Goal: Information Seeking & Learning: Learn about a topic

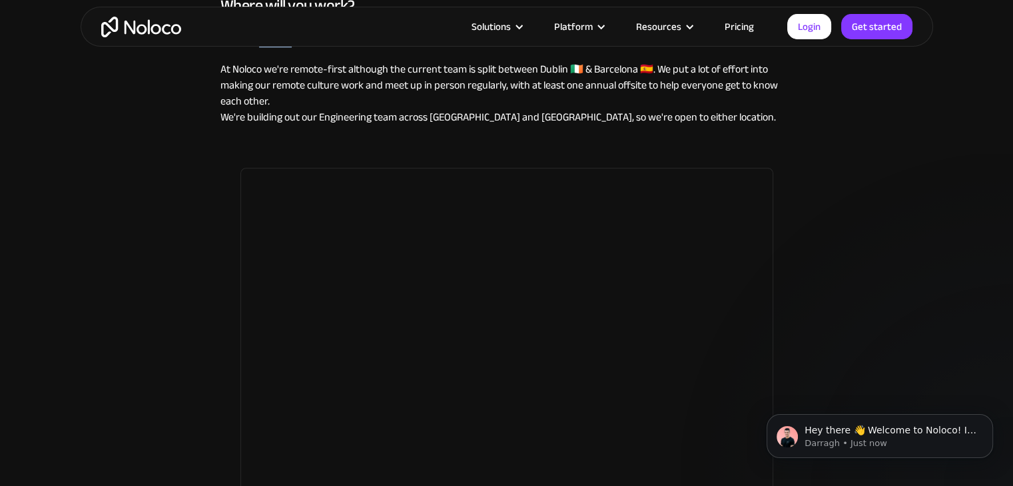
scroll to position [1557, 0]
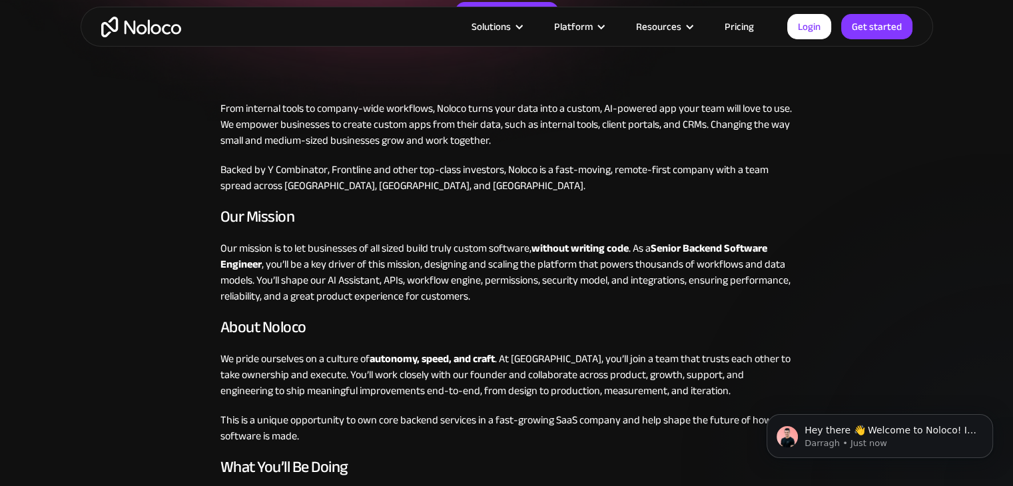
scroll to position [284, 0]
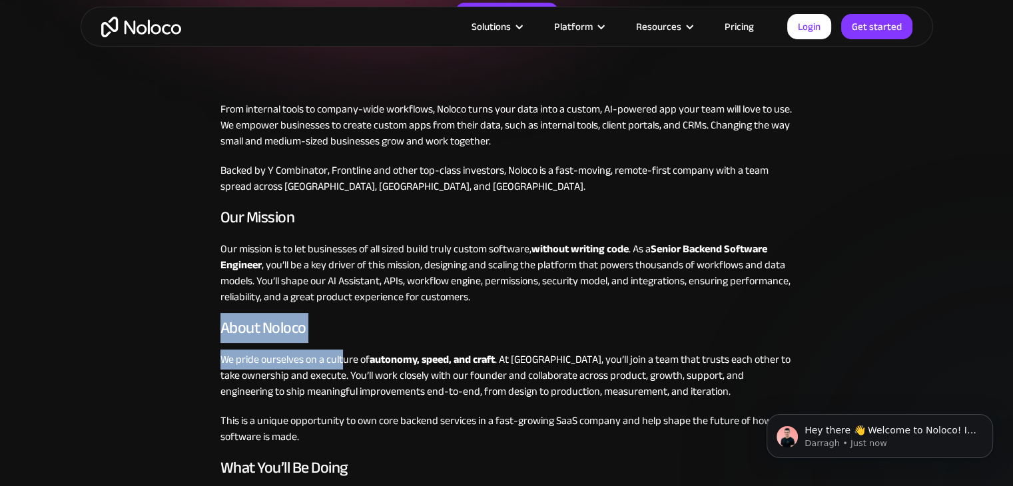
drag, startPoint x: 208, startPoint y: 320, endPoint x: 344, endPoint y: 347, distance: 138.6
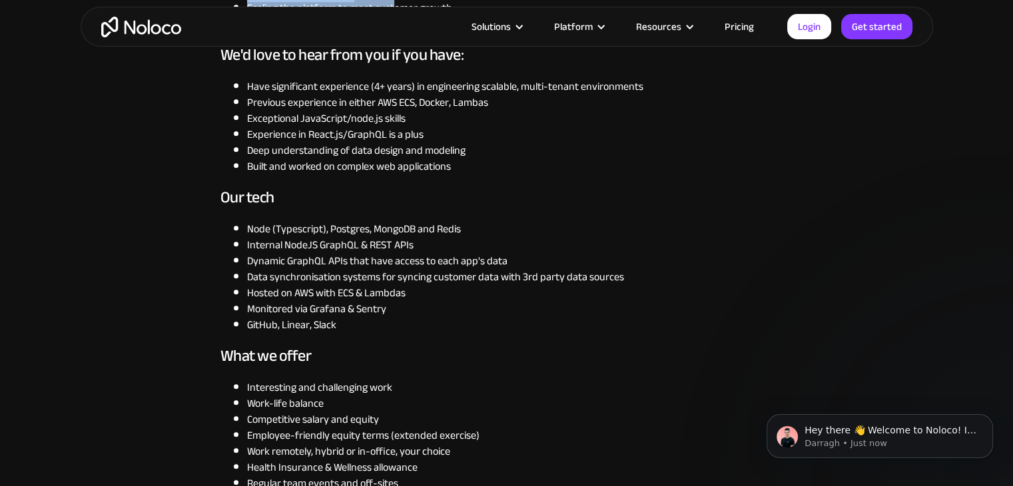
scroll to position [953, 0]
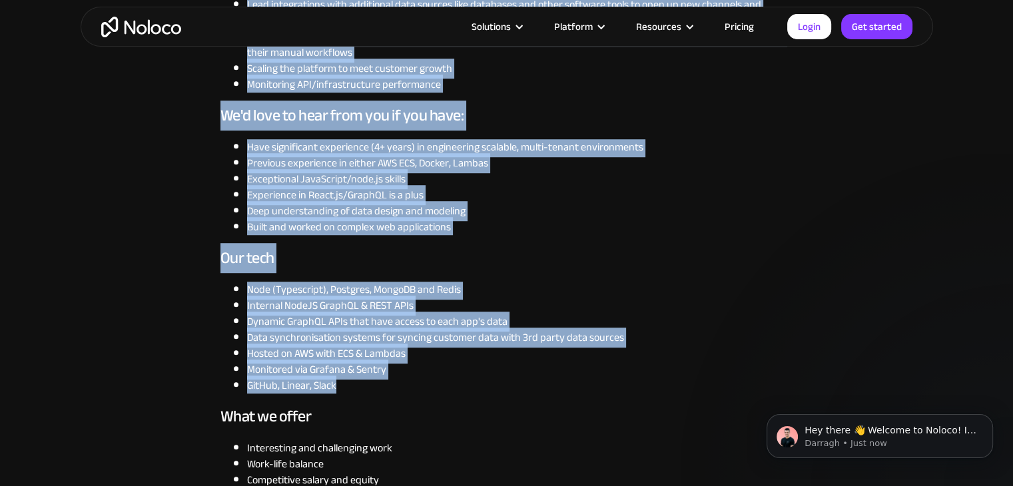
drag, startPoint x: 214, startPoint y: 215, endPoint x: 406, endPoint y: 388, distance: 258.5
click at [406, 388] on div "From internal tools to company-wide workflows, Noloco turns your data into a cu…" at bounding box center [506, 100] width 599 height 1337
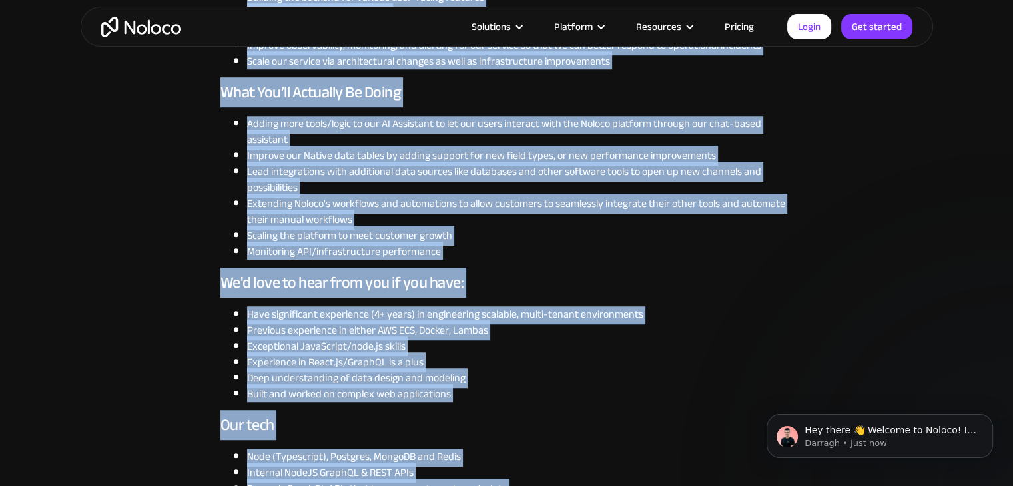
scroll to position [676, 0]
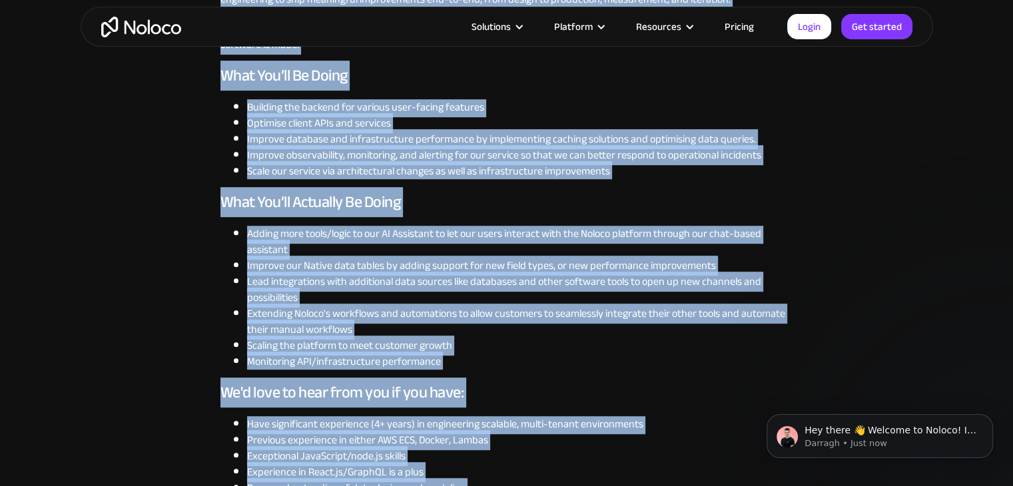
copy div "About Noloco We pride ourselves on a culture of autonomy, speed, and craft . At…"
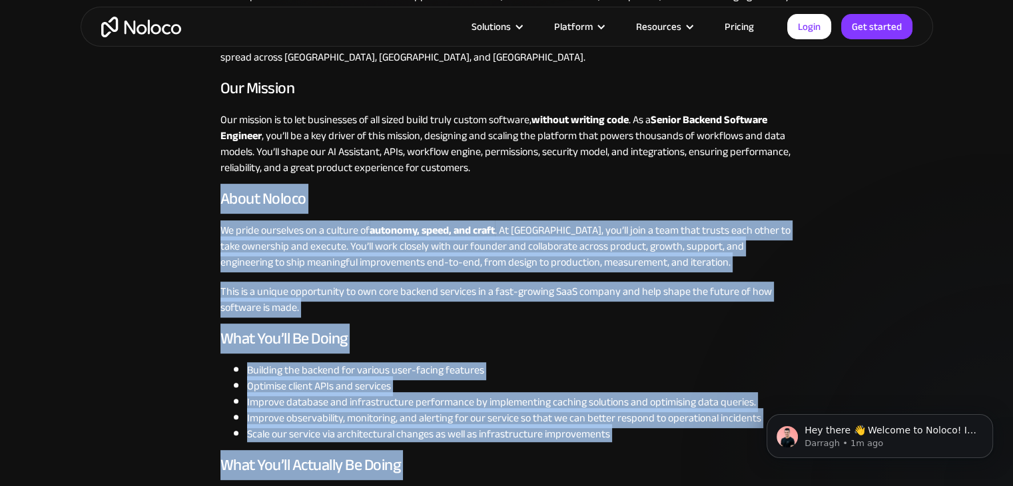
scroll to position [410, 0]
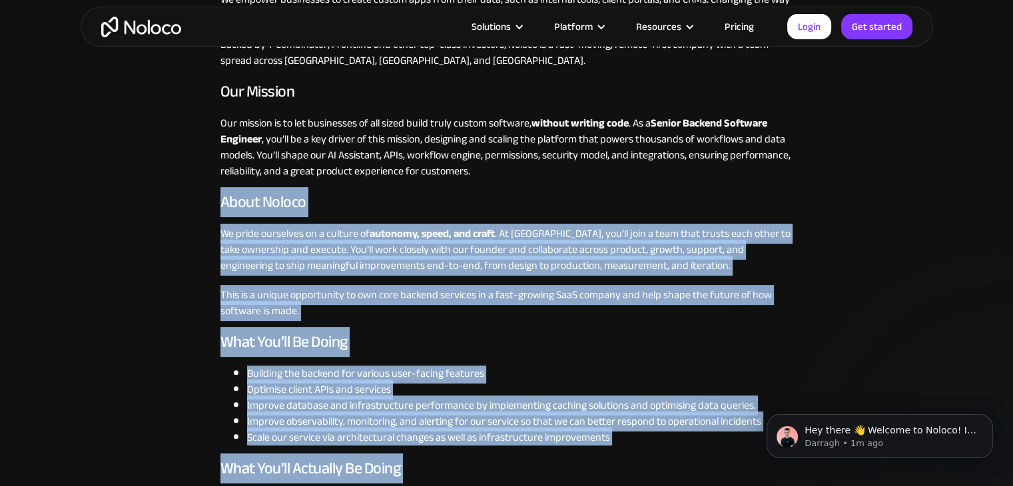
copy div "About Noloco We pride ourselves on a culture of autonomy, speed, and craft . At…"
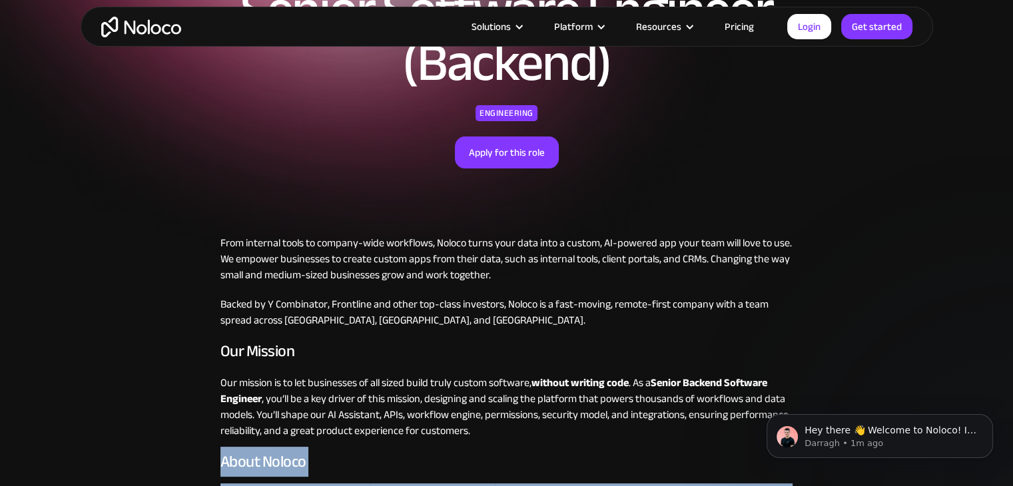
scroll to position [0, 0]
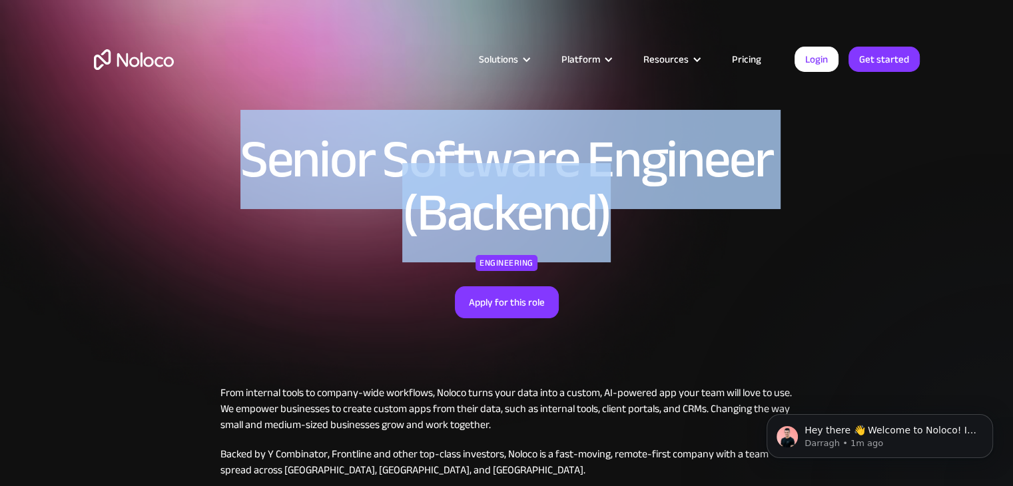
drag, startPoint x: 651, startPoint y: 211, endPoint x: 222, endPoint y: 184, distance: 429.8
click at [222, 184] on h1 "Senior Software Engineer (Backend)" at bounding box center [507, 186] width 686 height 107
copy h1 "Senior Software Engineer (Backend)"
click at [325, 284] on div "Senior Software Engineer (Backend) Engineering Apply for this role" at bounding box center [507, 193] width 686 height 252
